Goal: Task Accomplishment & Management: Complete application form

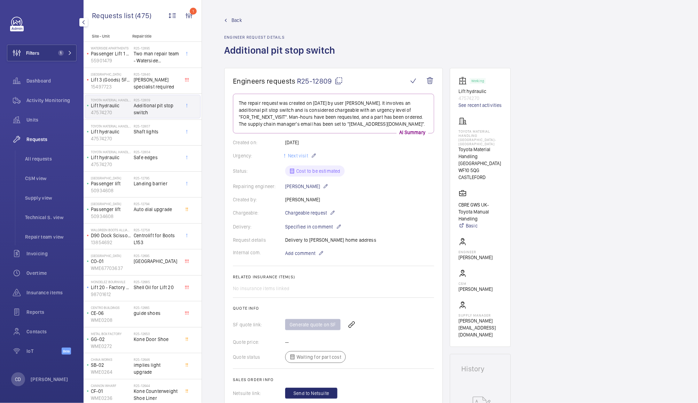
scroll to position [219, 0]
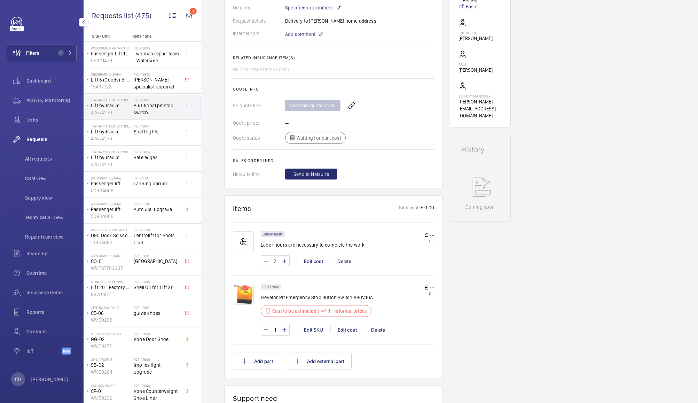
click at [42, 140] on span "Requests" at bounding box center [51, 139] width 50 height 7
click at [46, 162] on span "All requests" at bounding box center [51, 158] width 52 height 7
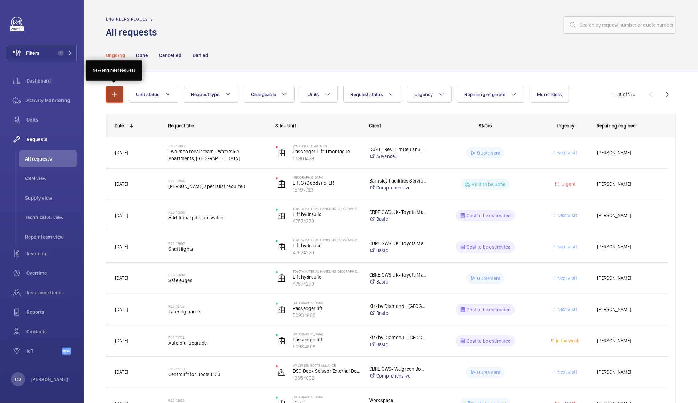
click at [117, 96] on mat-icon "button" at bounding box center [114, 94] width 8 height 8
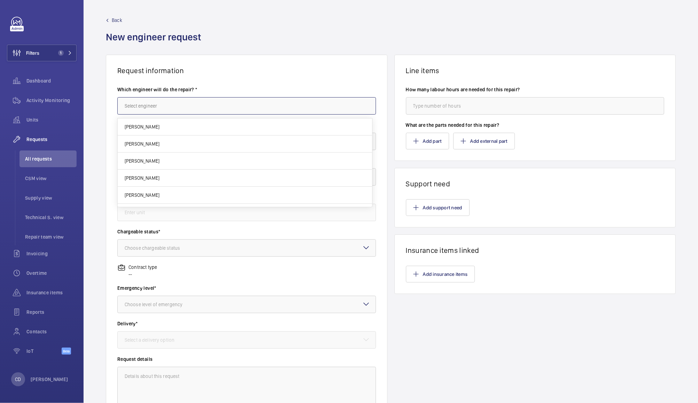
click at [165, 100] on input "text" at bounding box center [246, 105] width 259 height 17
type input "t"
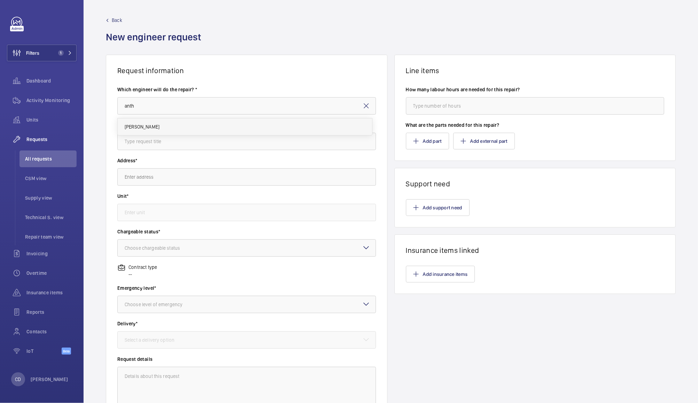
click at [145, 131] on mat-option "[PERSON_NAME]" at bounding box center [245, 126] width 255 height 17
type input "[PERSON_NAME]"
click at [137, 141] on input "text" at bounding box center [246, 141] width 259 height 17
type input "Metrolink LOLER Support"
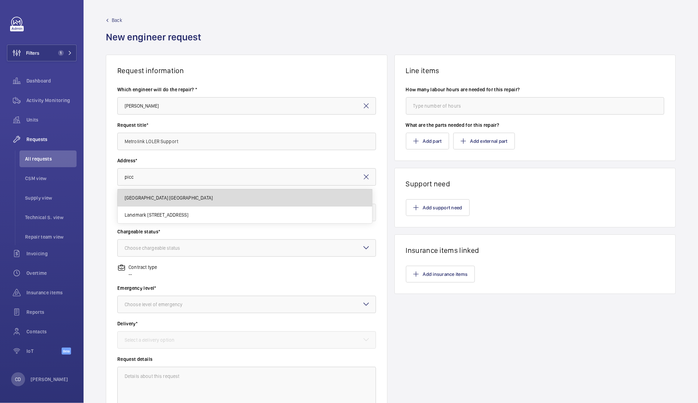
click at [213, 200] on span "[GEOGRAPHIC_DATA] [GEOGRAPHIC_DATA]" at bounding box center [169, 197] width 88 height 7
type input "[GEOGRAPHIC_DATA] [GEOGRAPHIC_DATA]"
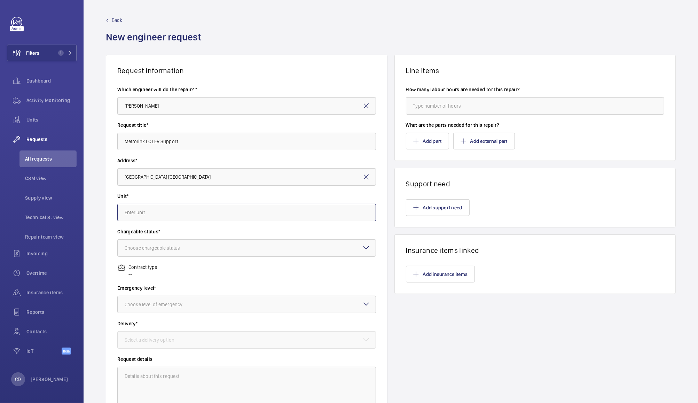
click at [292, 212] on input "text" at bounding box center [246, 212] width 259 height 17
click at [181, 234] on span "89381528 - PIC-LIFT INBOUND" at bounding box center [157, 233] width 64 height 7
type input "89381528 - PIC-LIFT INBOUND"
click at [292, 245] on div at bounding box center [247, 248] width 258 height 17
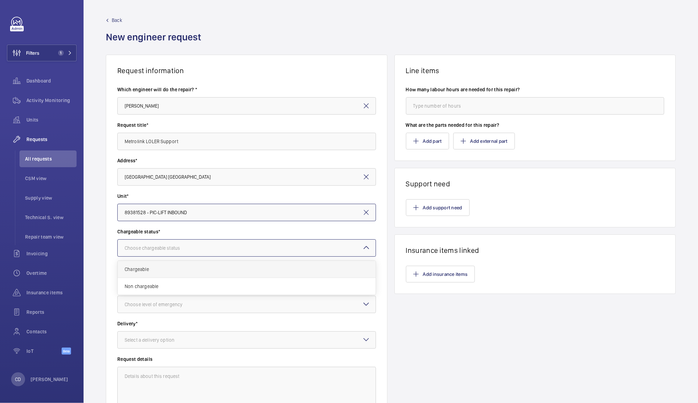
click at [273, 269] on span "Chargeable" at bounding box center [247, 269] width 244 height 7
click at [270, 305] on div at bounding box center [247, 304] width 258 height 17
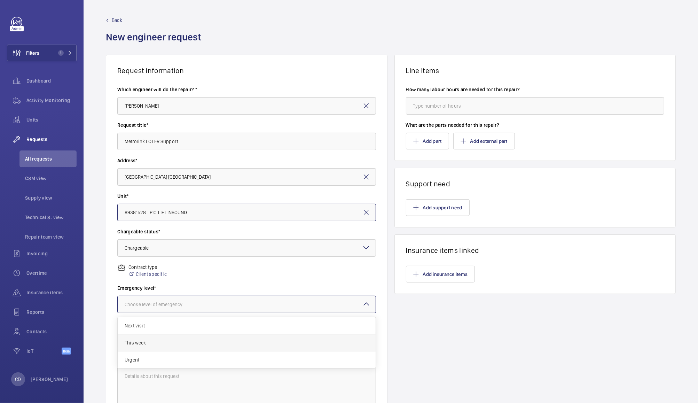
click at [249, 343] on span "This week" at bounding box center [247, 342] width 244 height 7
click at [254, 347] on div at bounding box center [247, 340] width 258 height 17
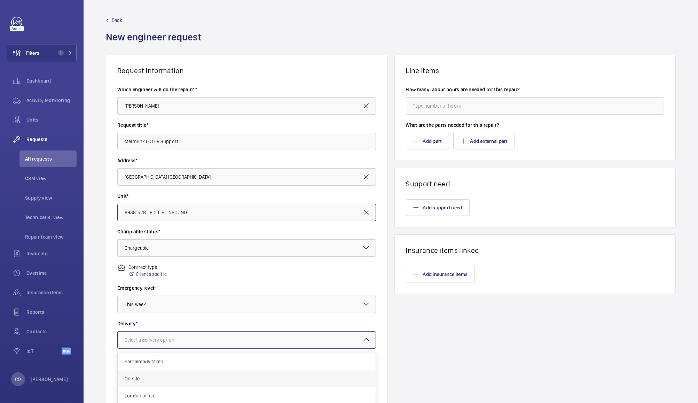
click at [250, 378] on span "On site" at bounding box center [247, 378] width 244 height 7
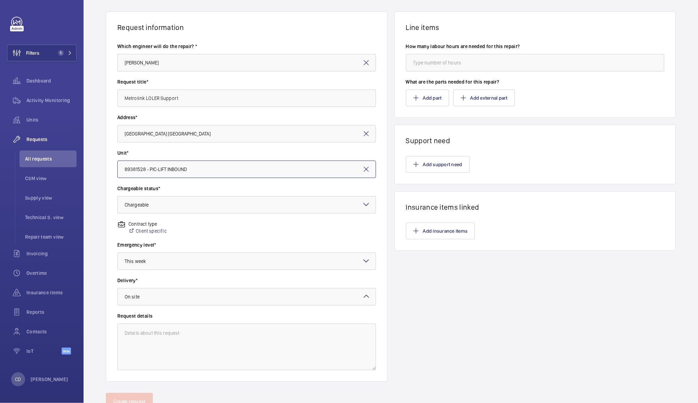
scroll to position [61, 0]
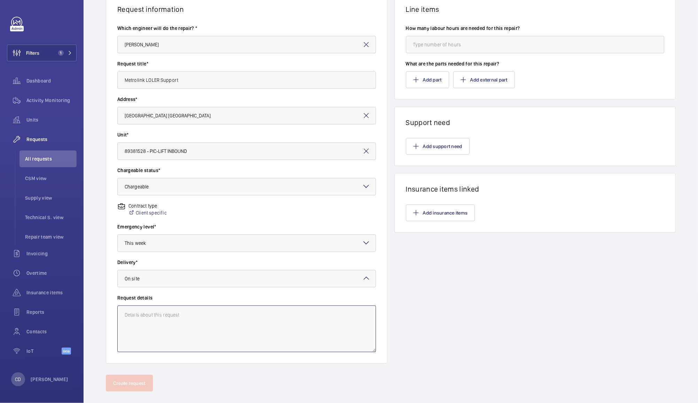
click at [261, 327] on textarea at bounding box center [246, 328] width 259 height 47
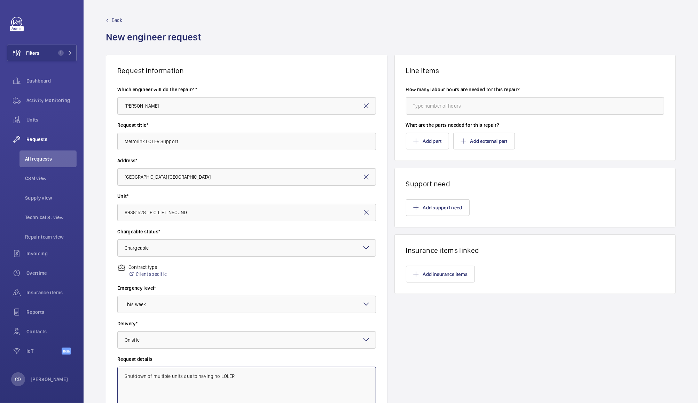
type textarea "Shutdown of multiple units due to having no LOLER"
click at [519, 107] on input "number" at bounding box center [535, 105] width 259 height 17
type input "8"
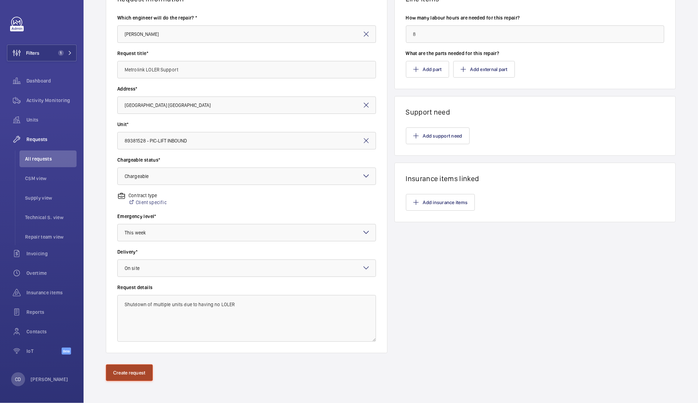
click at [134, 372] on button "Create request" at bounding box center [129, 372] width 47 height 17
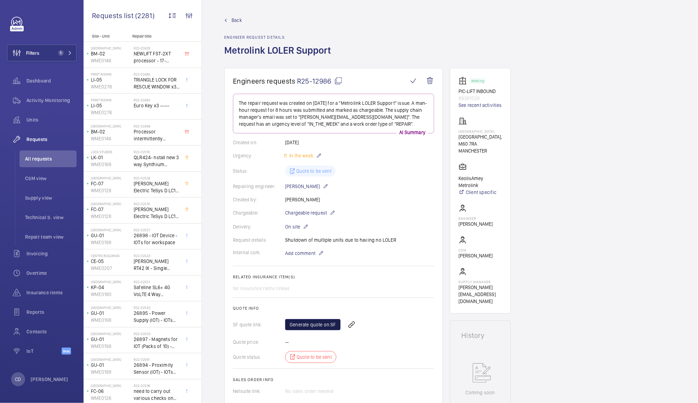
click at [320, 326] on link "Generate quote on SF" at bounding box center [312, 324] width 55 height 11
